Goal: Book appointment/travel/reservation

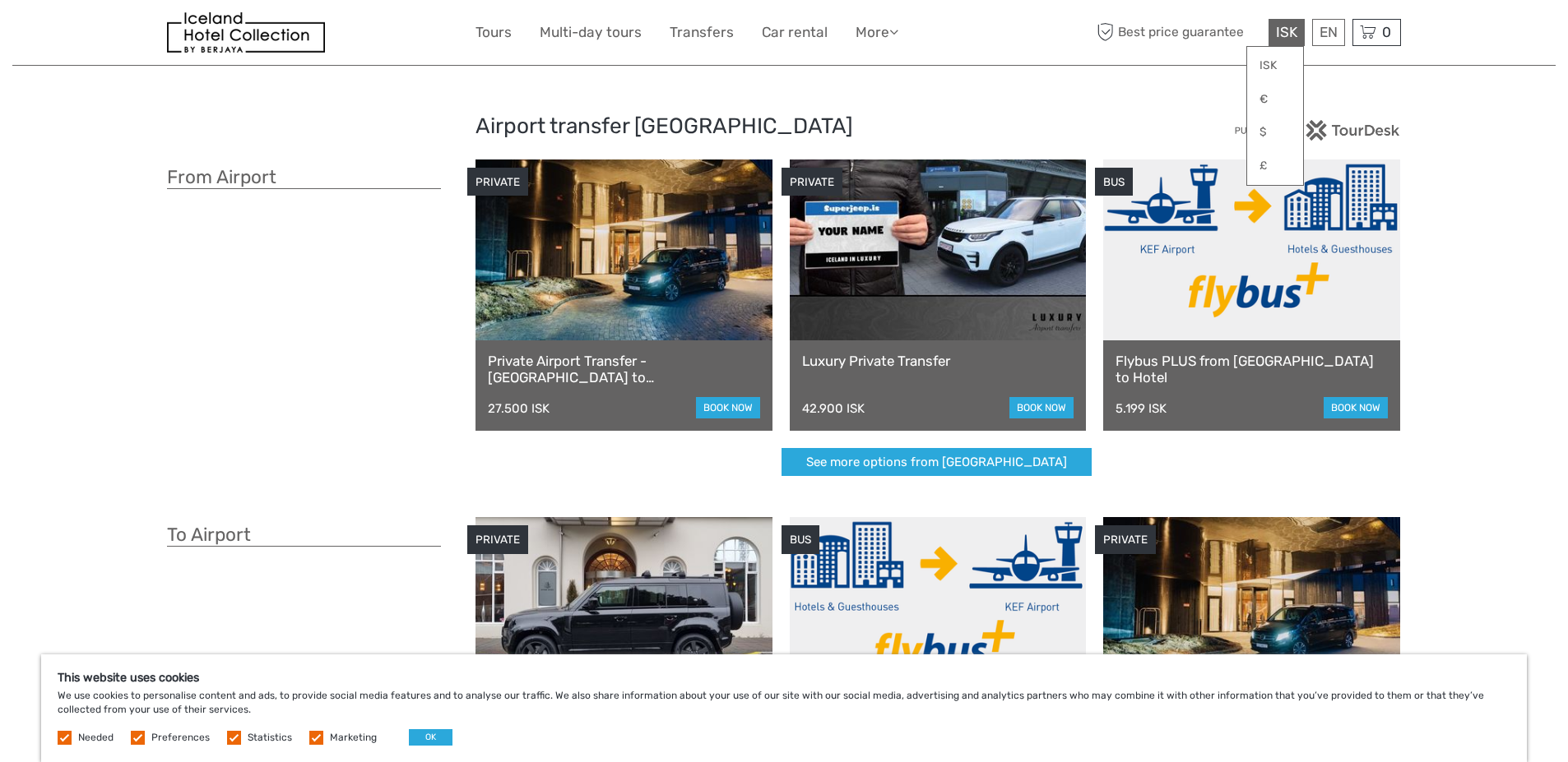
click at [1282, 37] on span "ISK" at bounding box center [1287, 32] width 22 height 17
click at [1268, 132] on link "$" at bounding box center [1275, 132] width 56 height 30
click at [1316, 103] on link "Español" at bounding box center [1308, 99] width 69 height 30
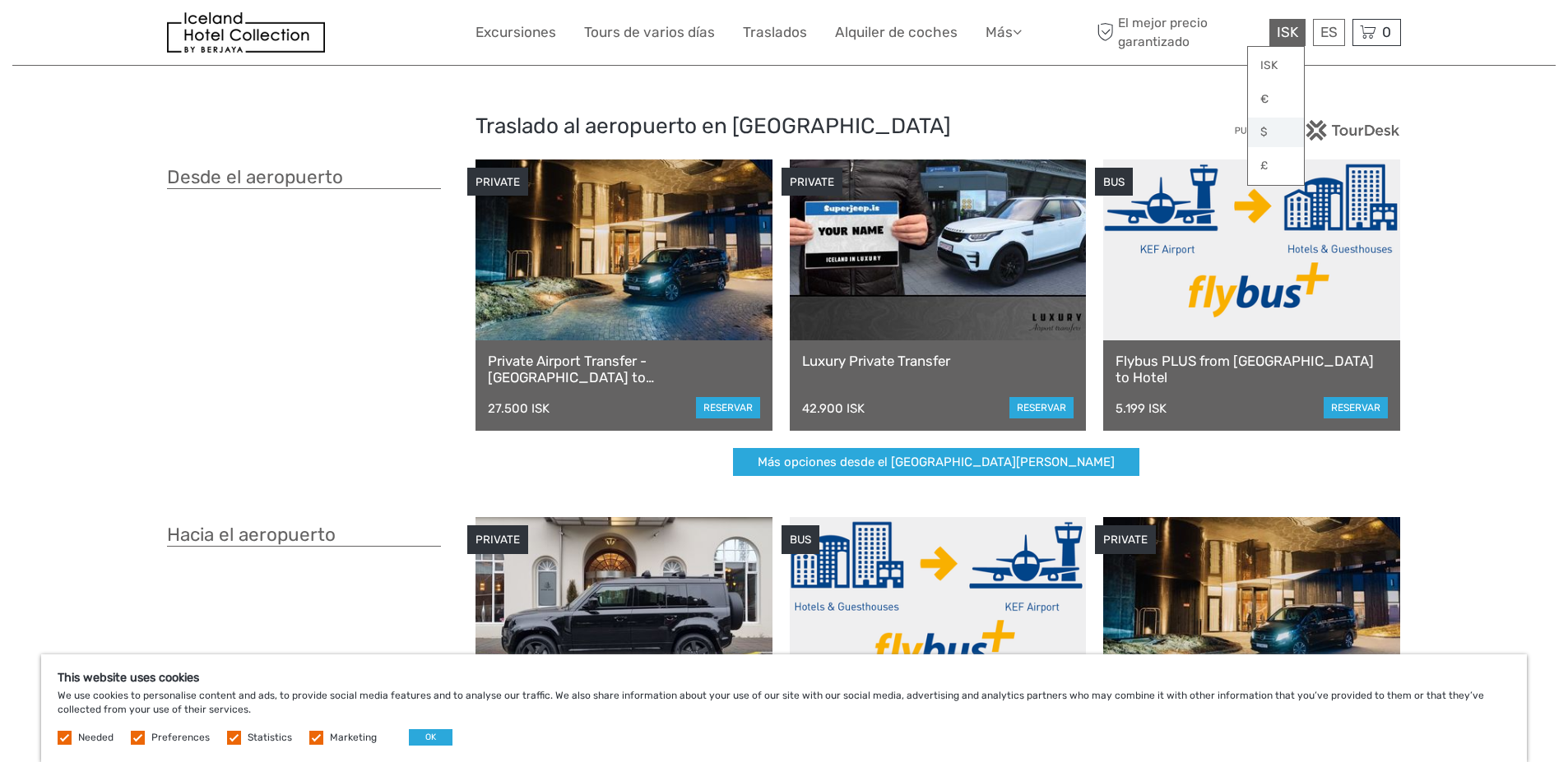
click at [1263, 129] on link "$" at bounding box center [1276, 132] width 56 height 30
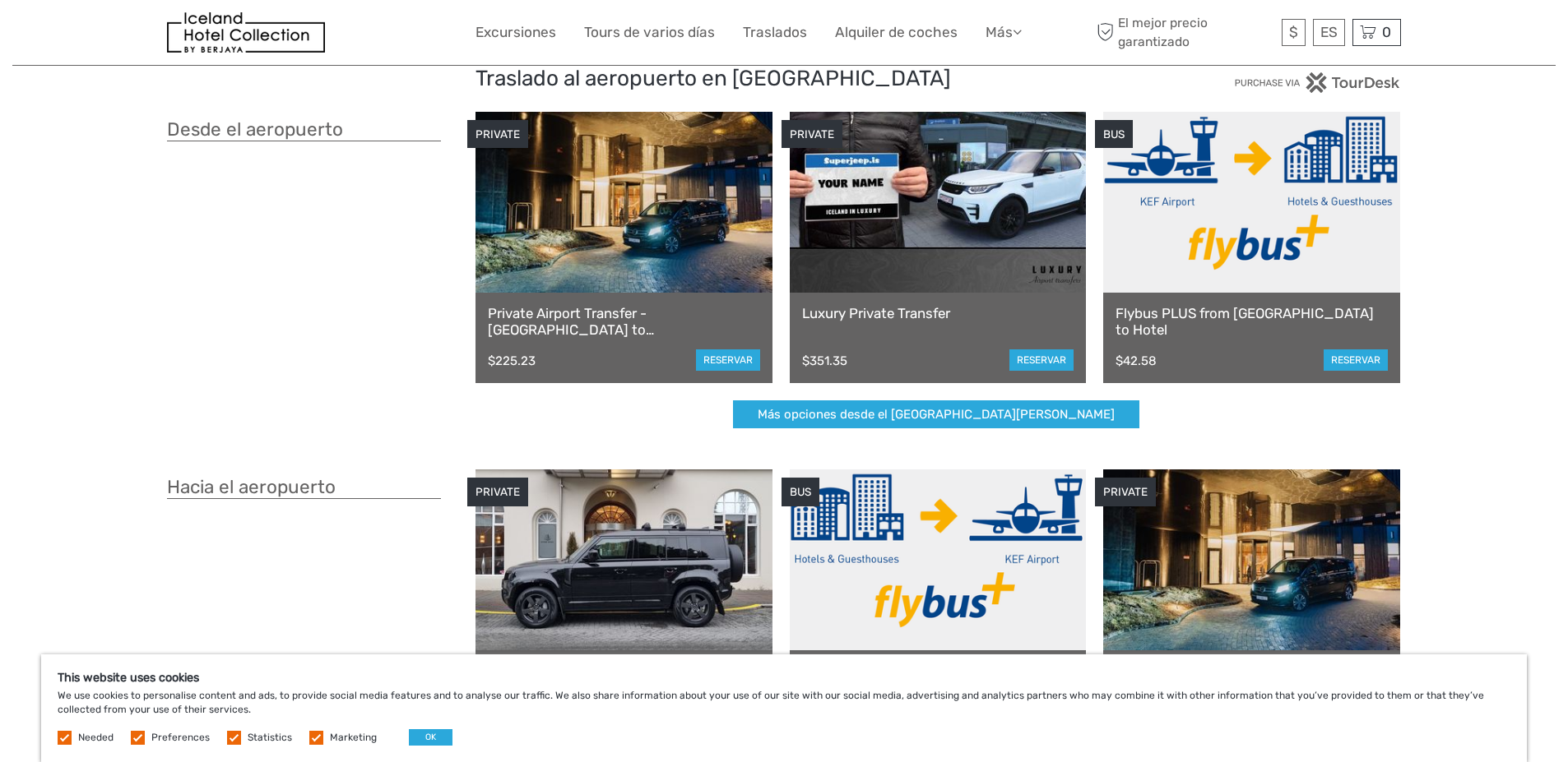
scroll to position [49, 0]
click at [1271, 314] on link "Flybus PLUS from [GEOGRAPHIC_DATA] to Hotel" at bounding box center [1251, 321] width 272 height 34
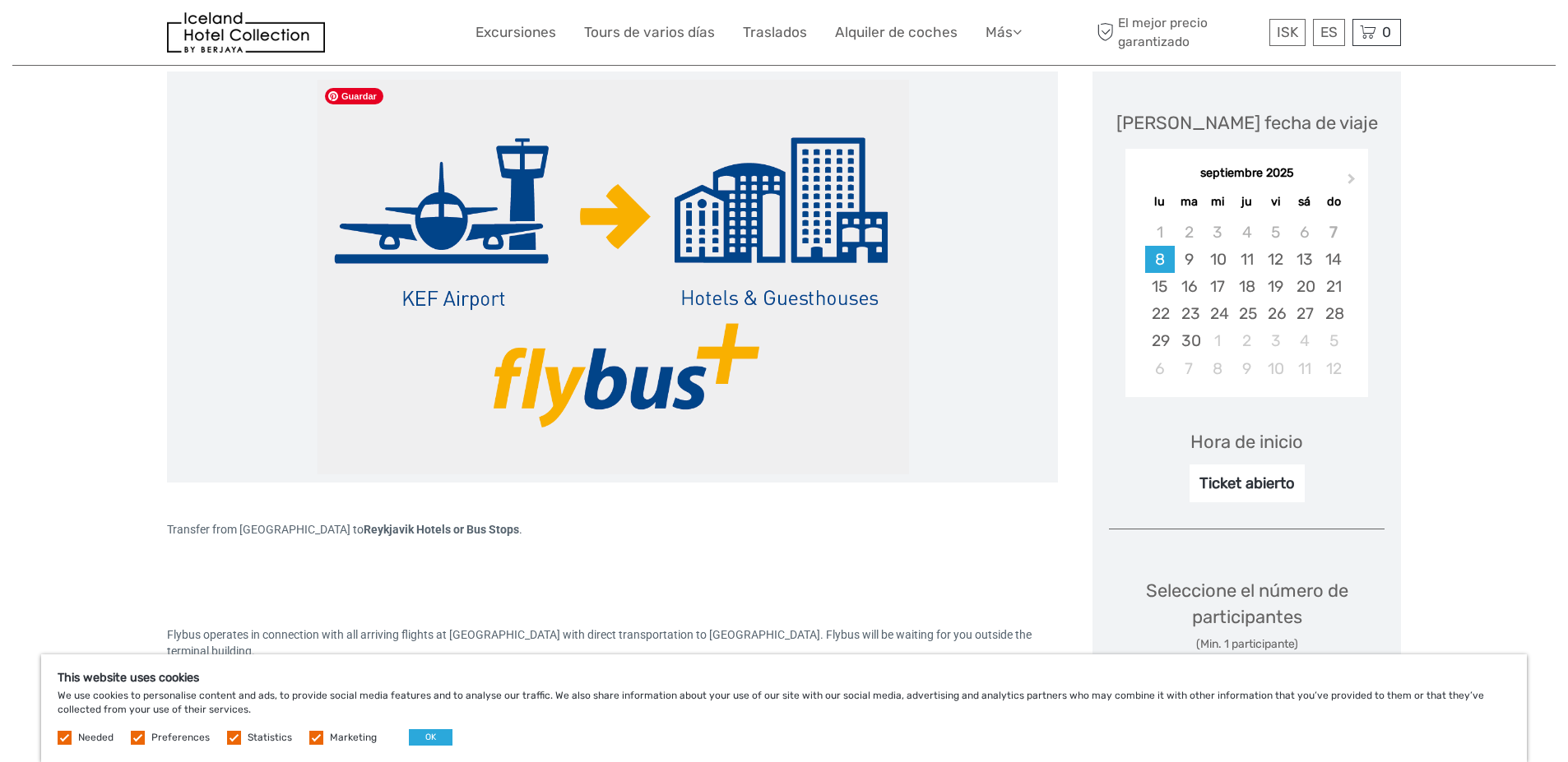
scroll to position [148, 0]
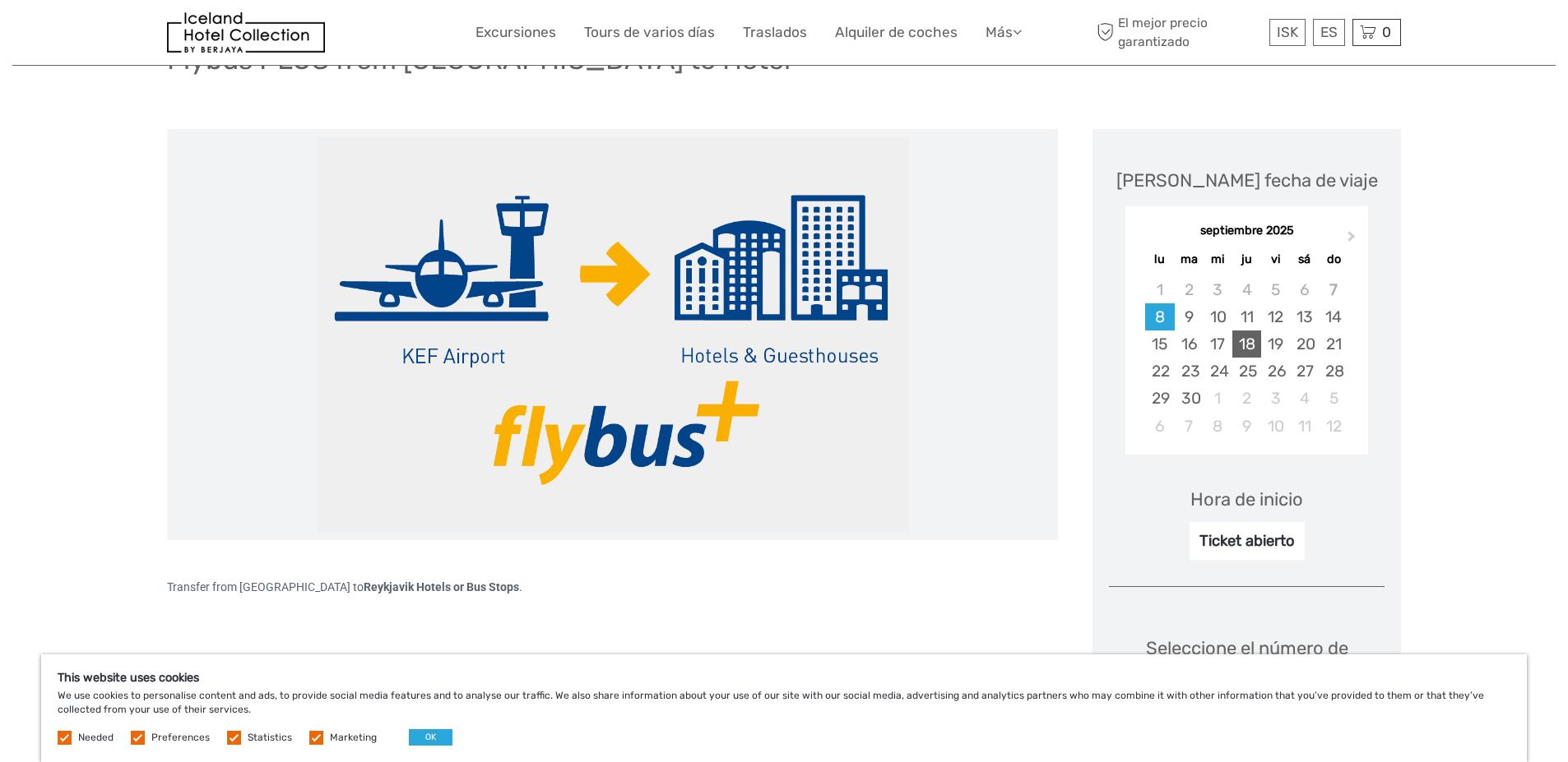
click at [1253, 346] on div "18" at bounding box center [1247, 343] width 29 height 27
click at [1355, 234] on button "Next Month" at bounding box center [1354, 240] width 26 height 26
click at [1352, 233] on span "Next Month" at bounding box center [1352, 239] width 0 height 24
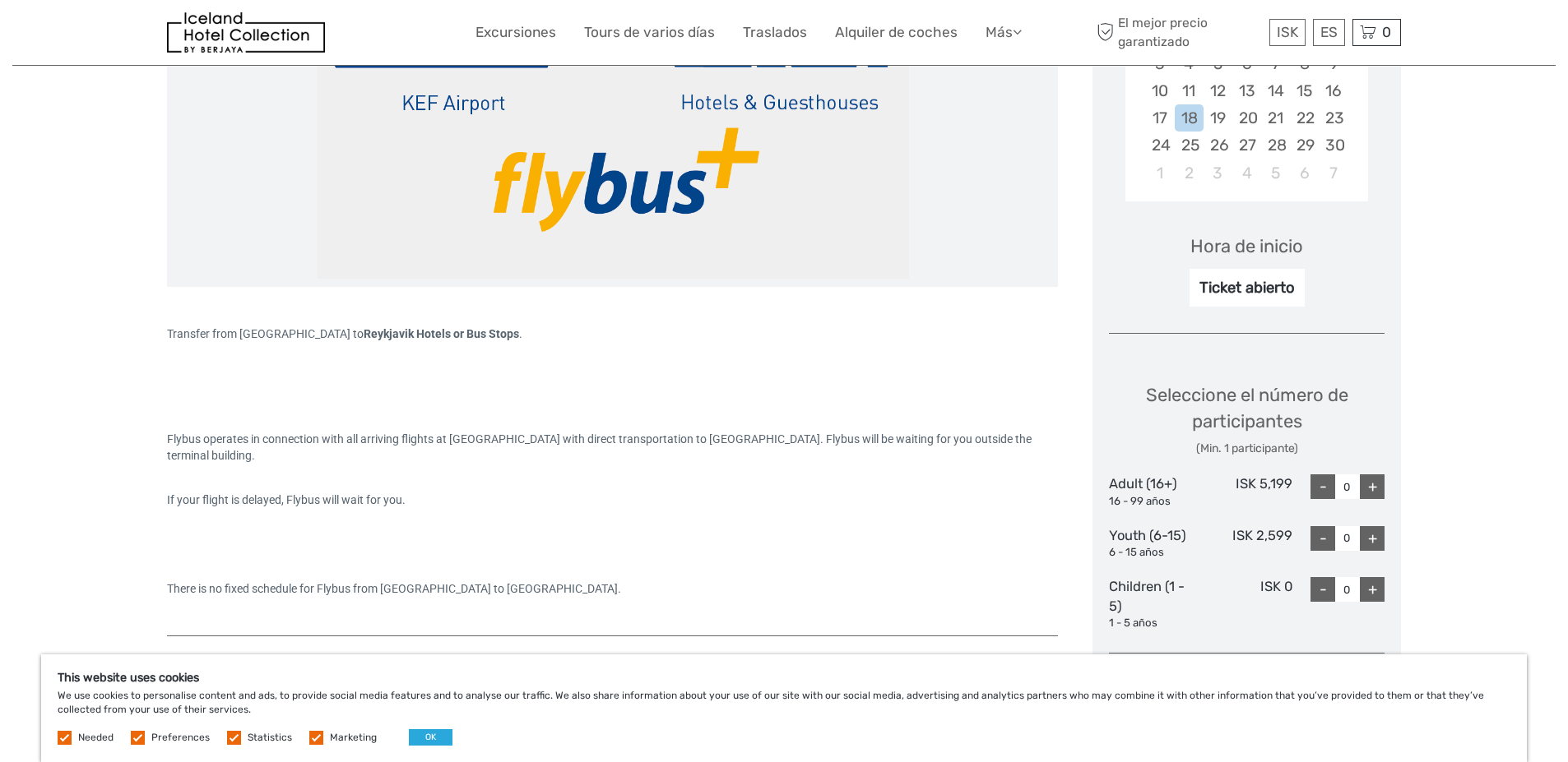
scroll to position [428, 0]
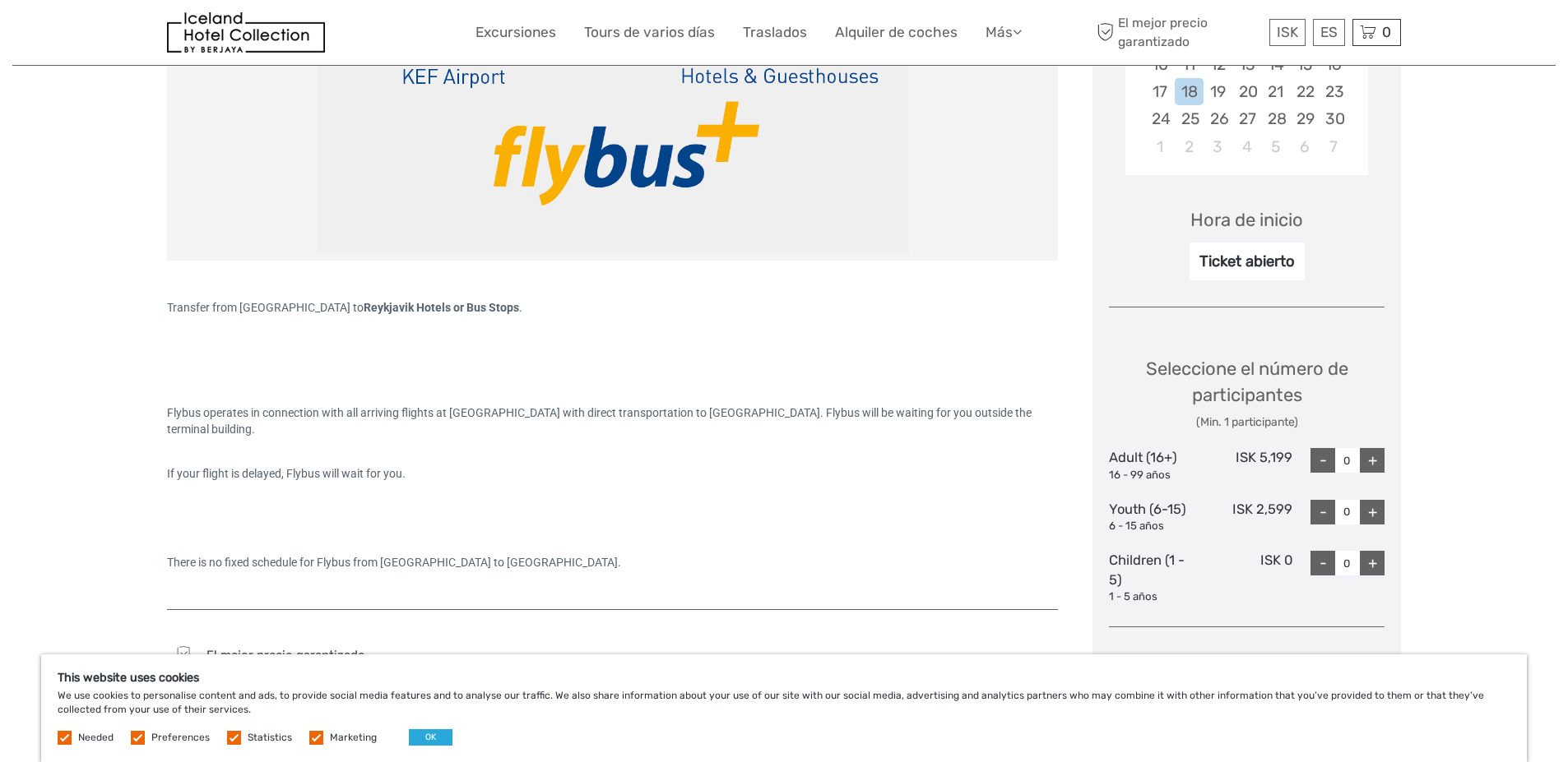
click at [1371, 458] on div "+" at bounding box center [1373, 461] width 25 height 25
click at [1371, 461] on div "+" at bounding box center [1373, 461] width 25 height 25
type input "2"
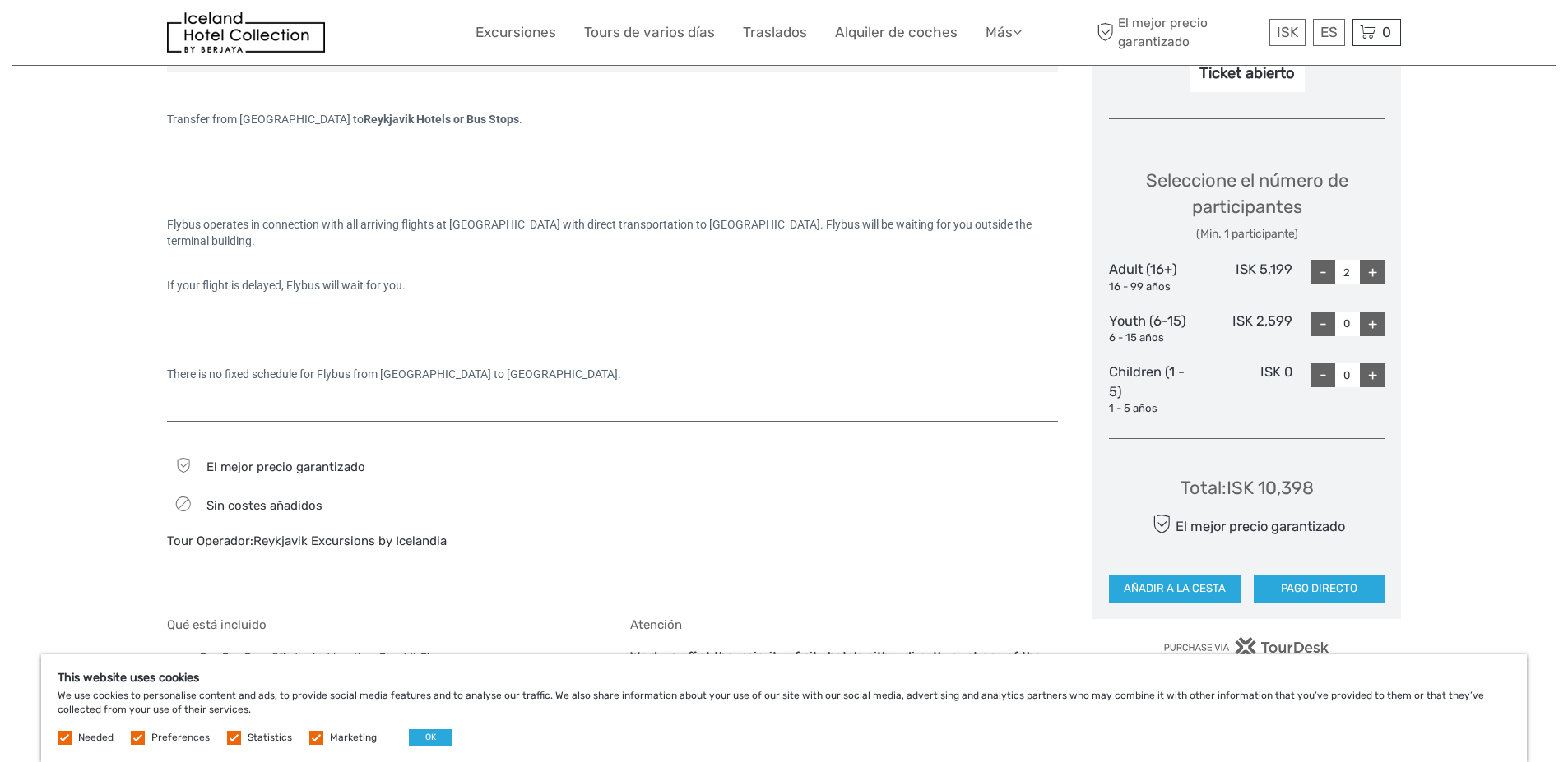
scroll to position [619, 0]
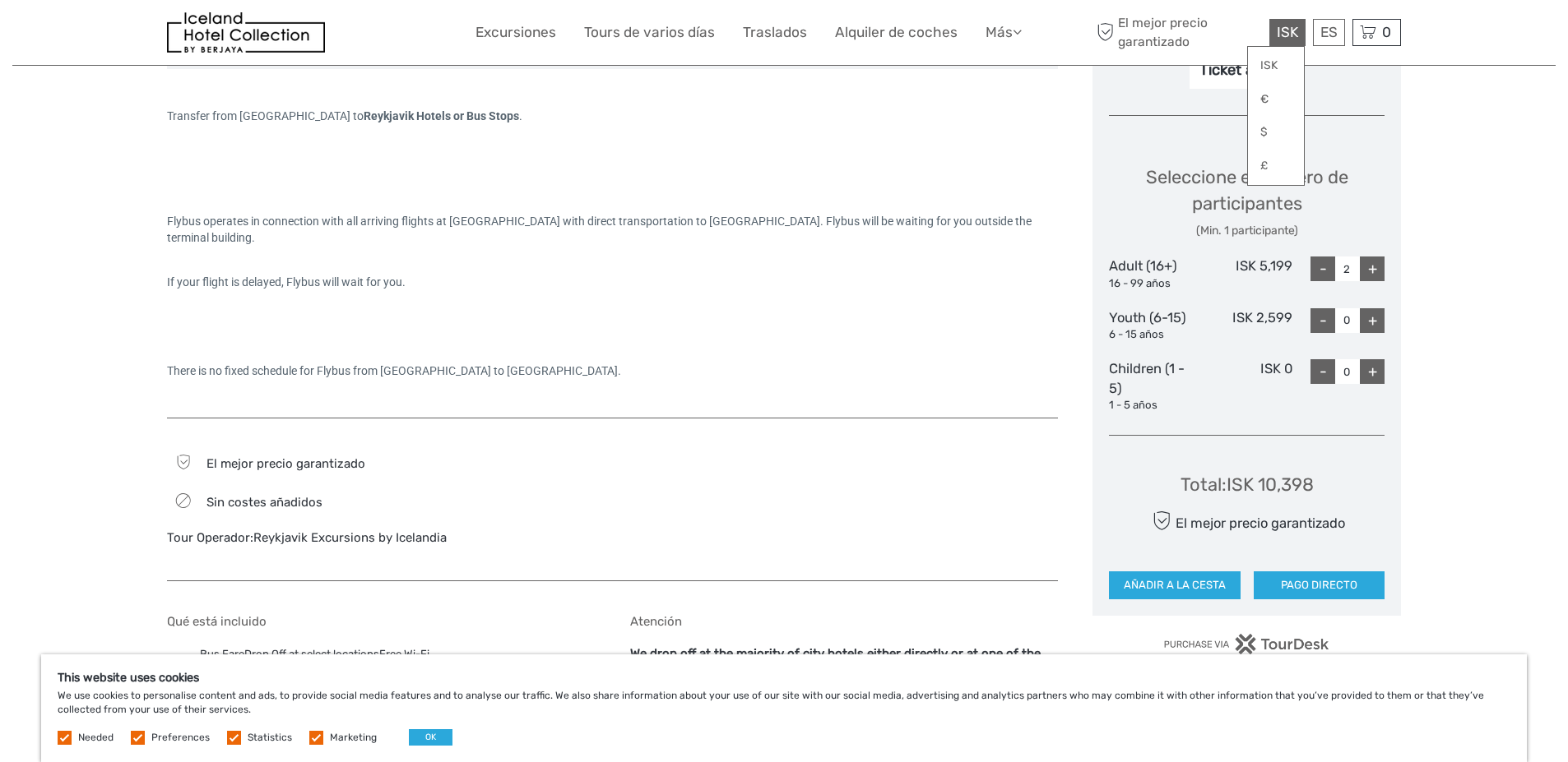
click at [1279, 26] on span "ISK" at bounding box center [1287, 32] width 22 height 17
click at [1261, 132] on link "$" at bounding box center [1276, 132] width 56 height 30
click at [1277, 97] on link "€" at bounding box center [1276, 99] width 56 height 30
click at [1263, 165] on link "£" at bounding box center [1276, 166] width 56 height 30
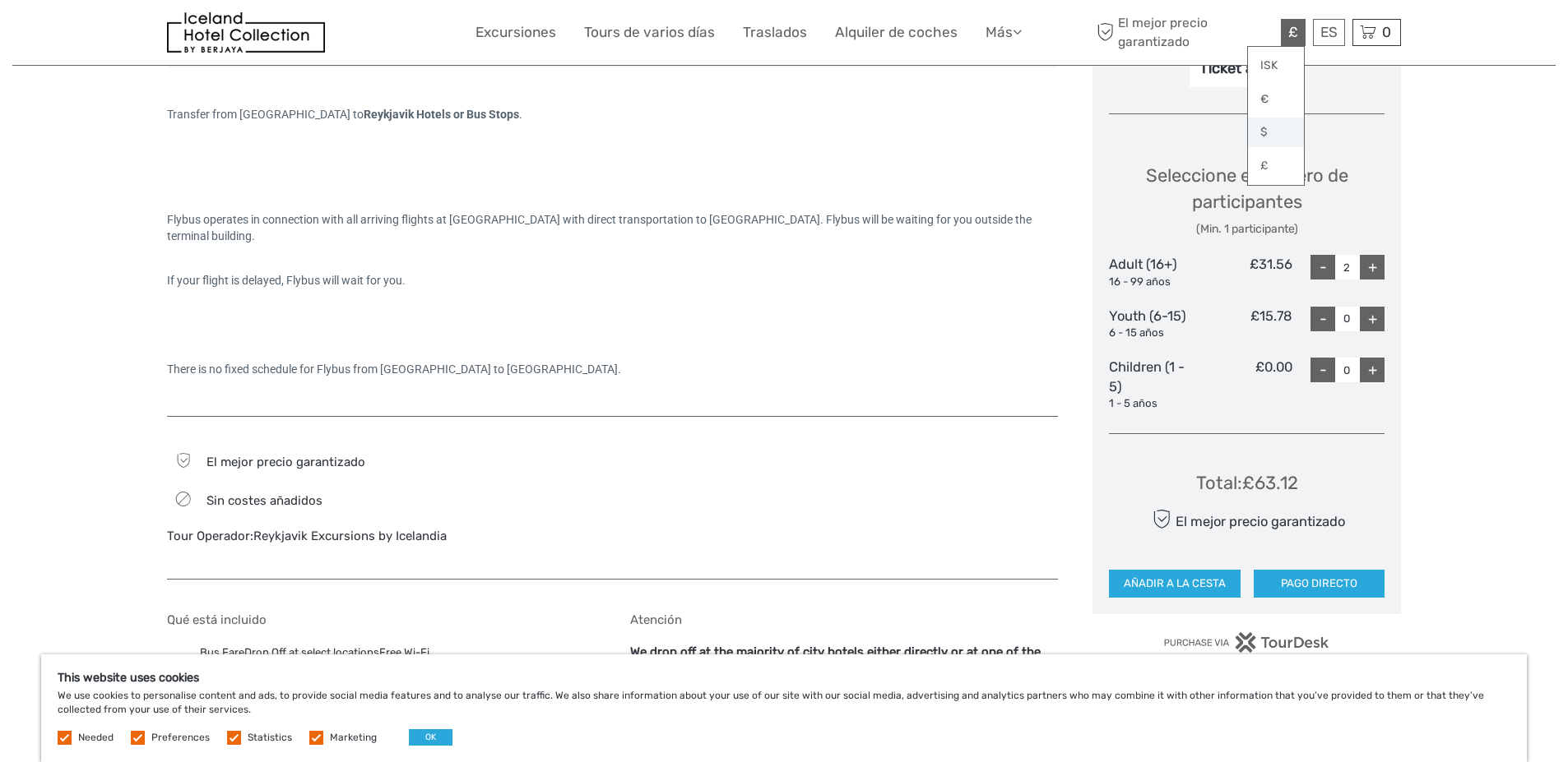
click at [1267, 133] on link "$" at bounding box center [1276, 132] width 56 height 30
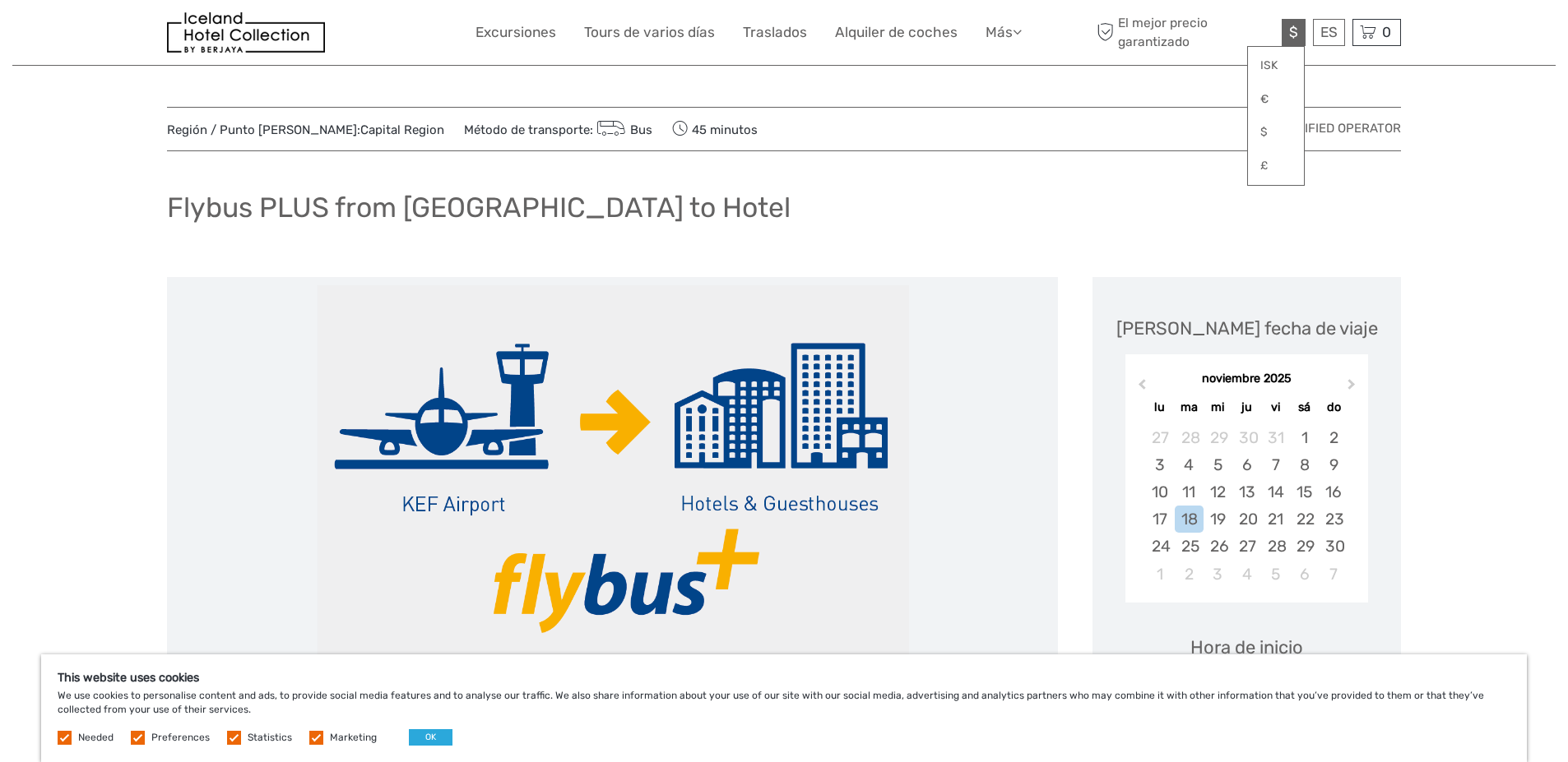
scroll to position [7, 0]
